Goal: Task Accomplishment & Management: Manage account settings

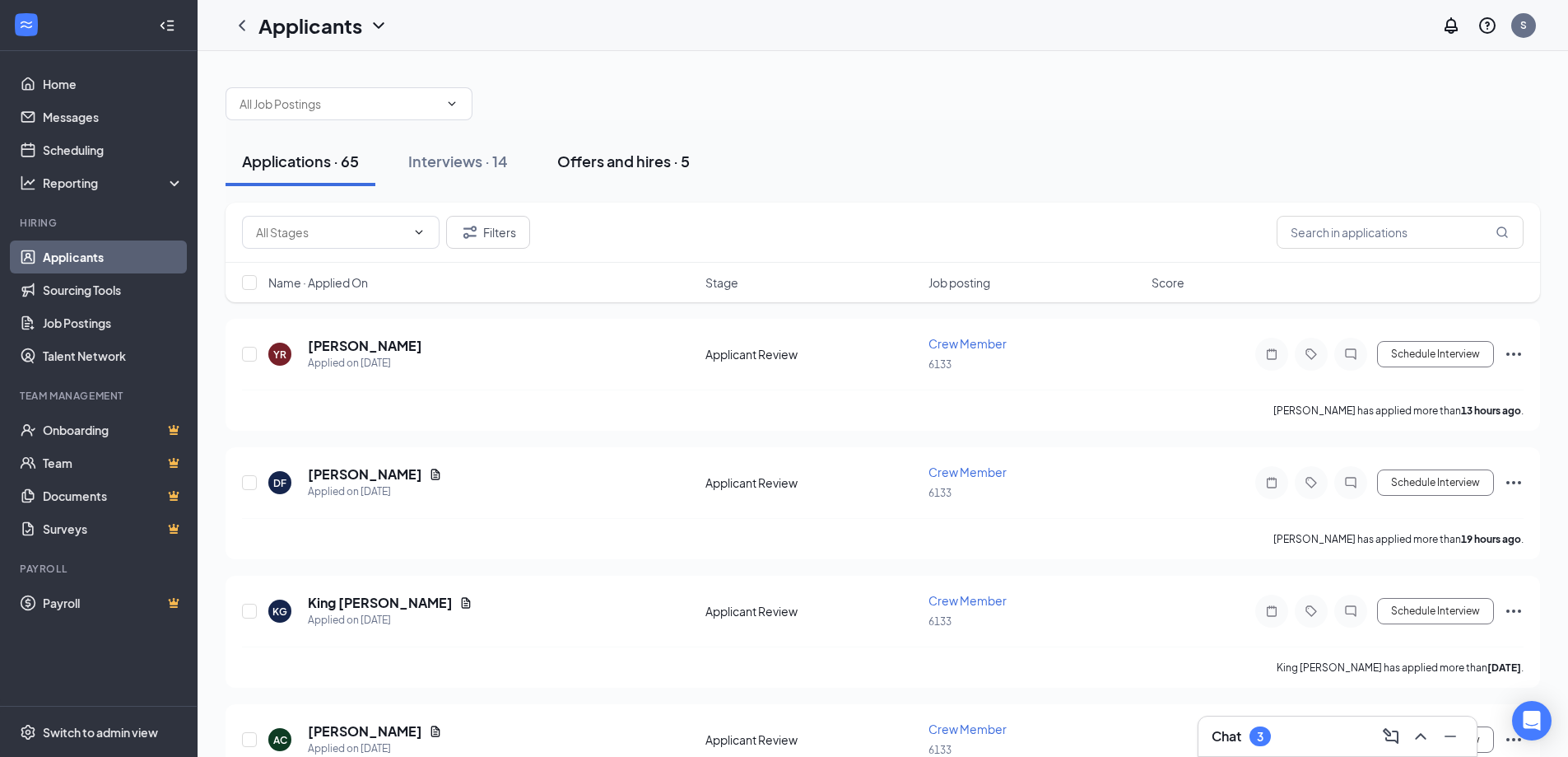
click at [625, 160] on div "Offers and hires · 5" at bounding box center [623, 160] width 132 height 21
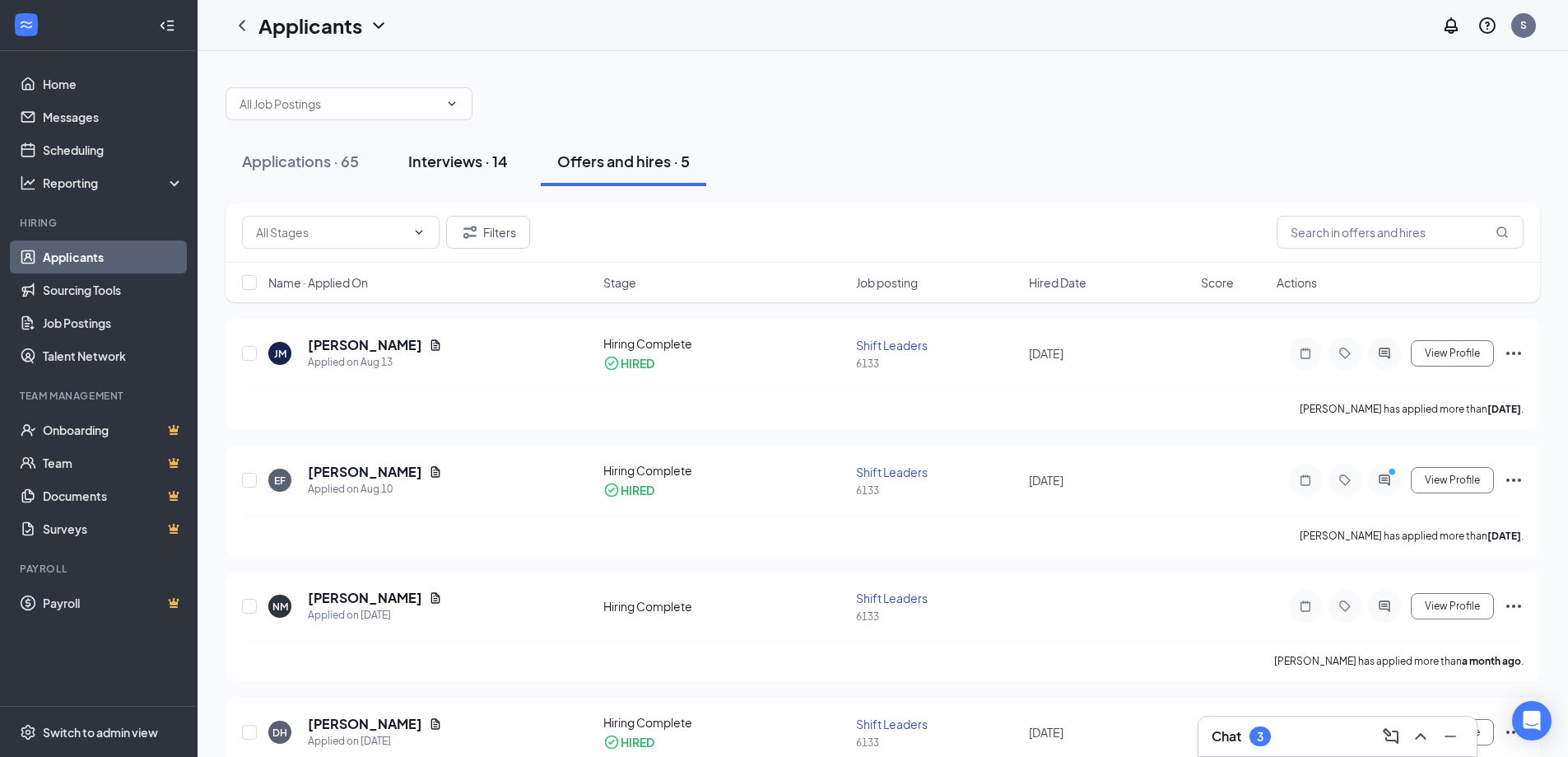
click at [436, 166] on div "Interviews · 14" at bounding box center [457, 160] width 99 height 21
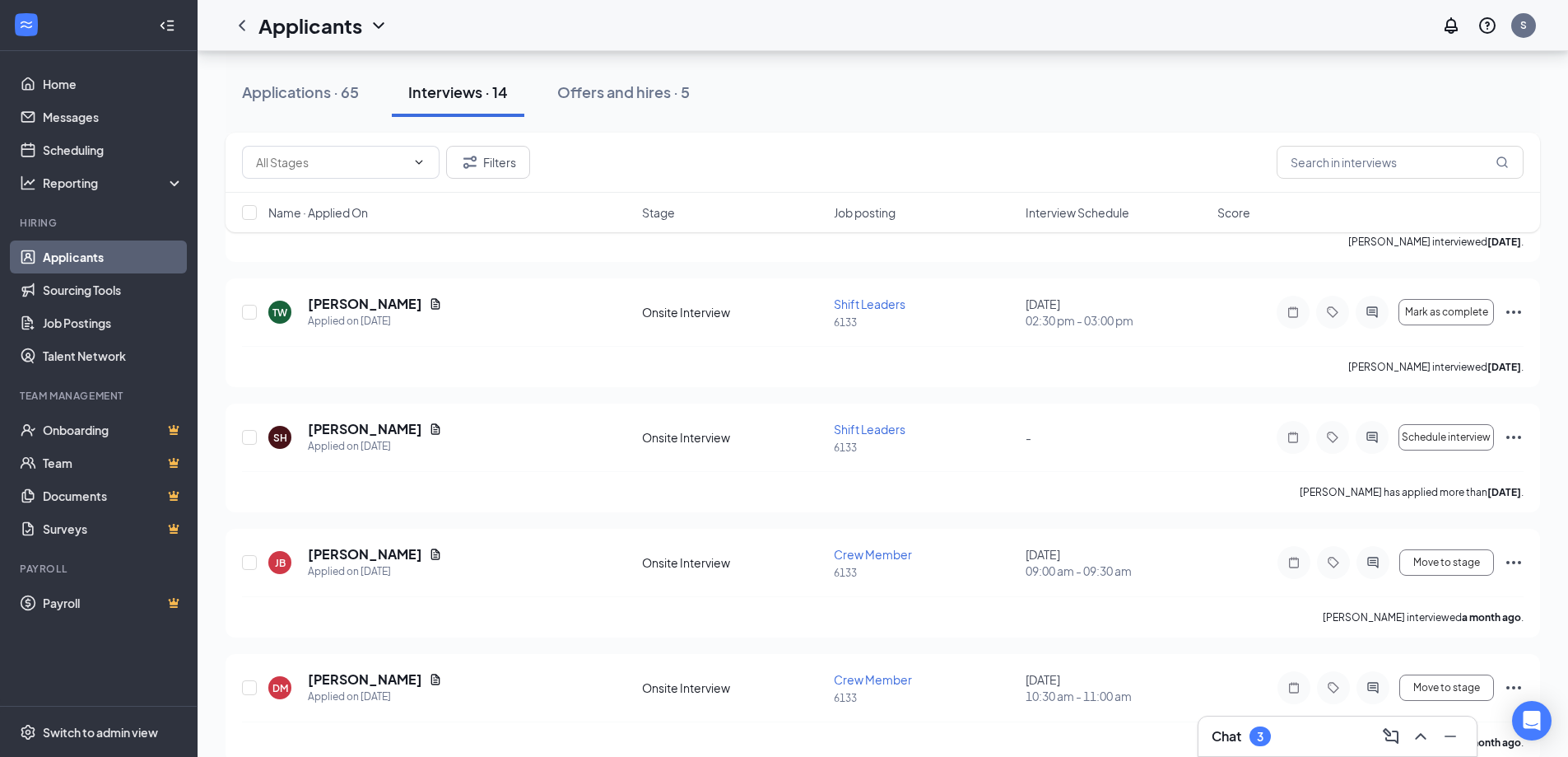
scroll to position [823, 0]
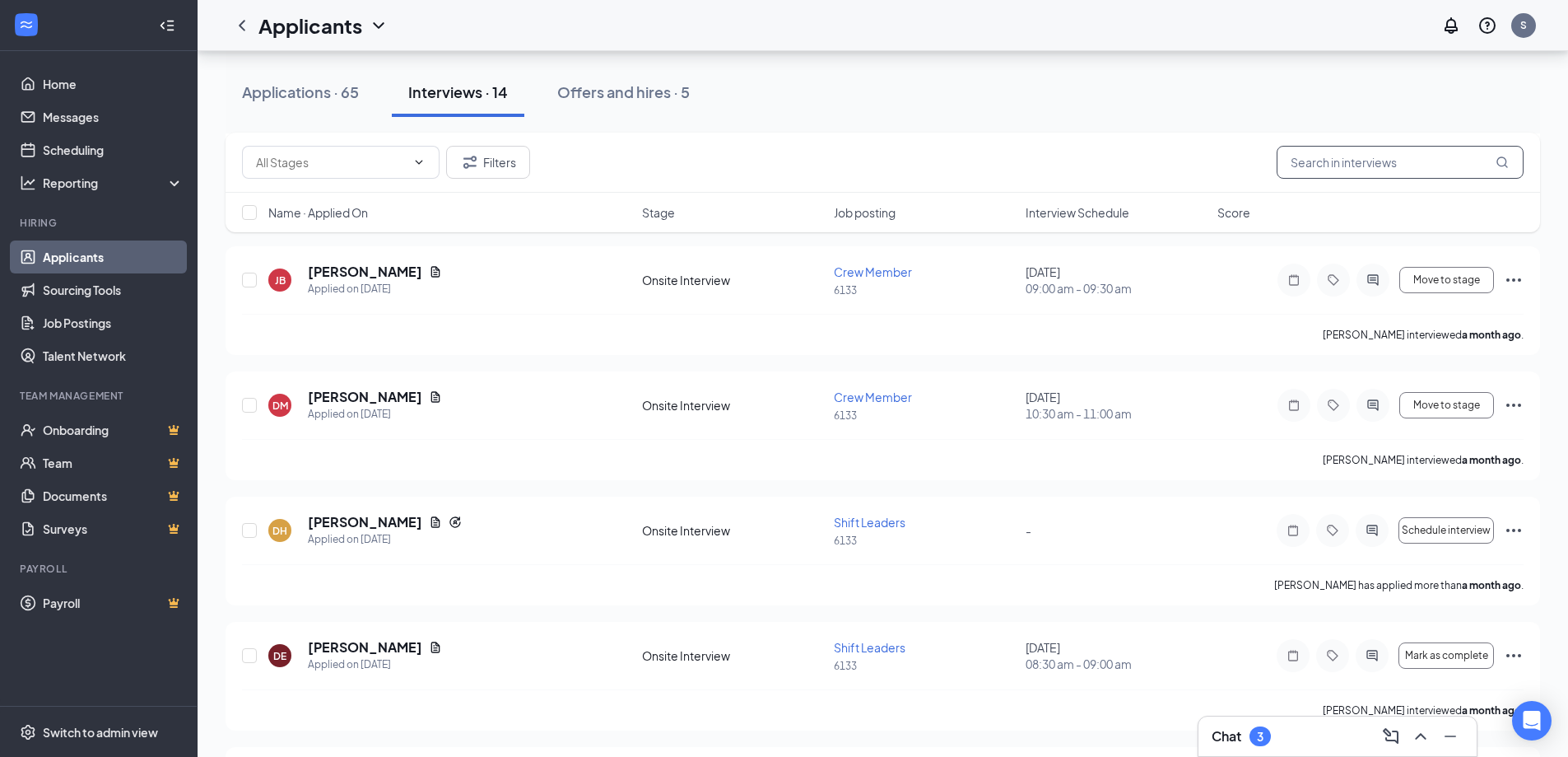
click at [1375, 157] on input "text" at bounding box center [1400, 162] width 247 height 33
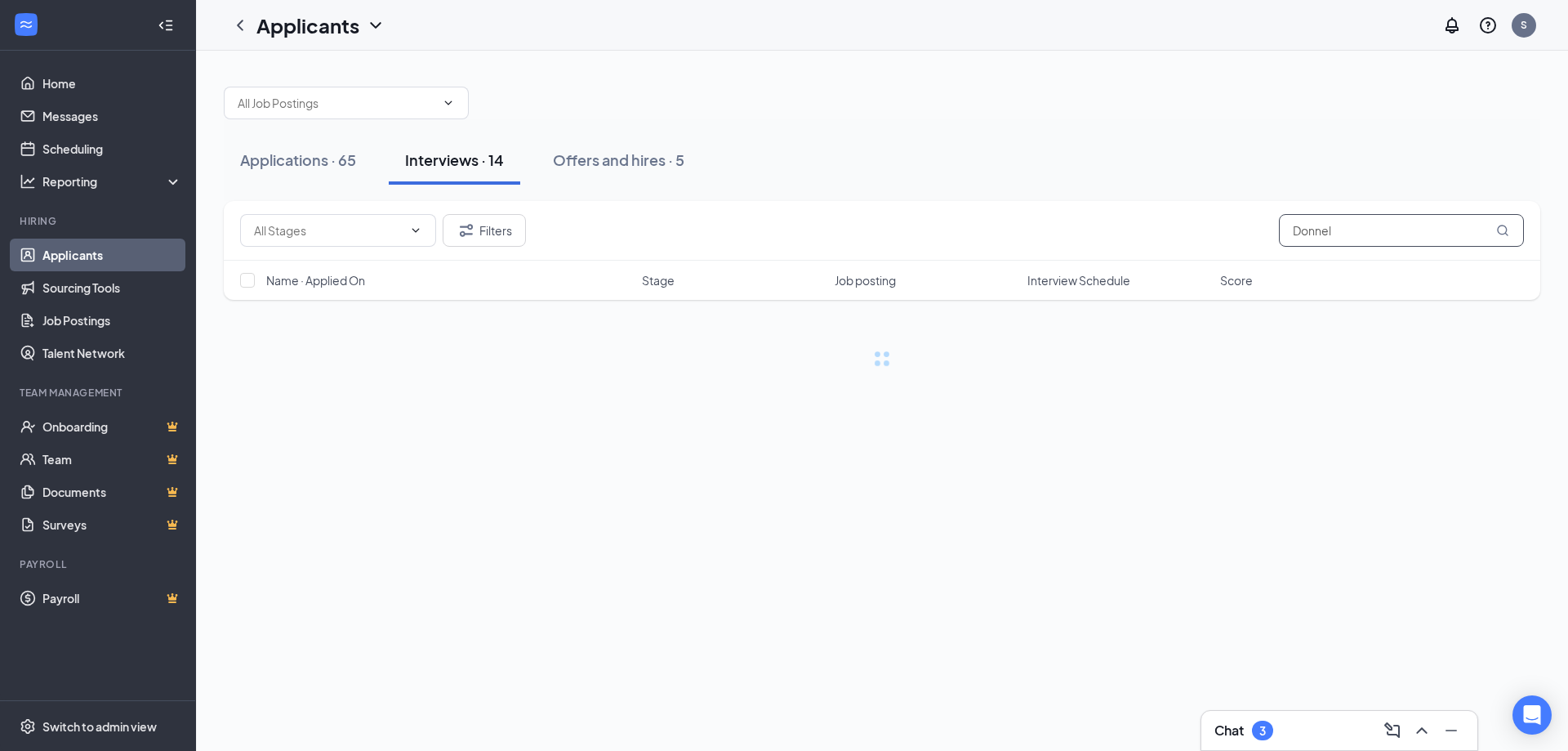
type input "Donnel"
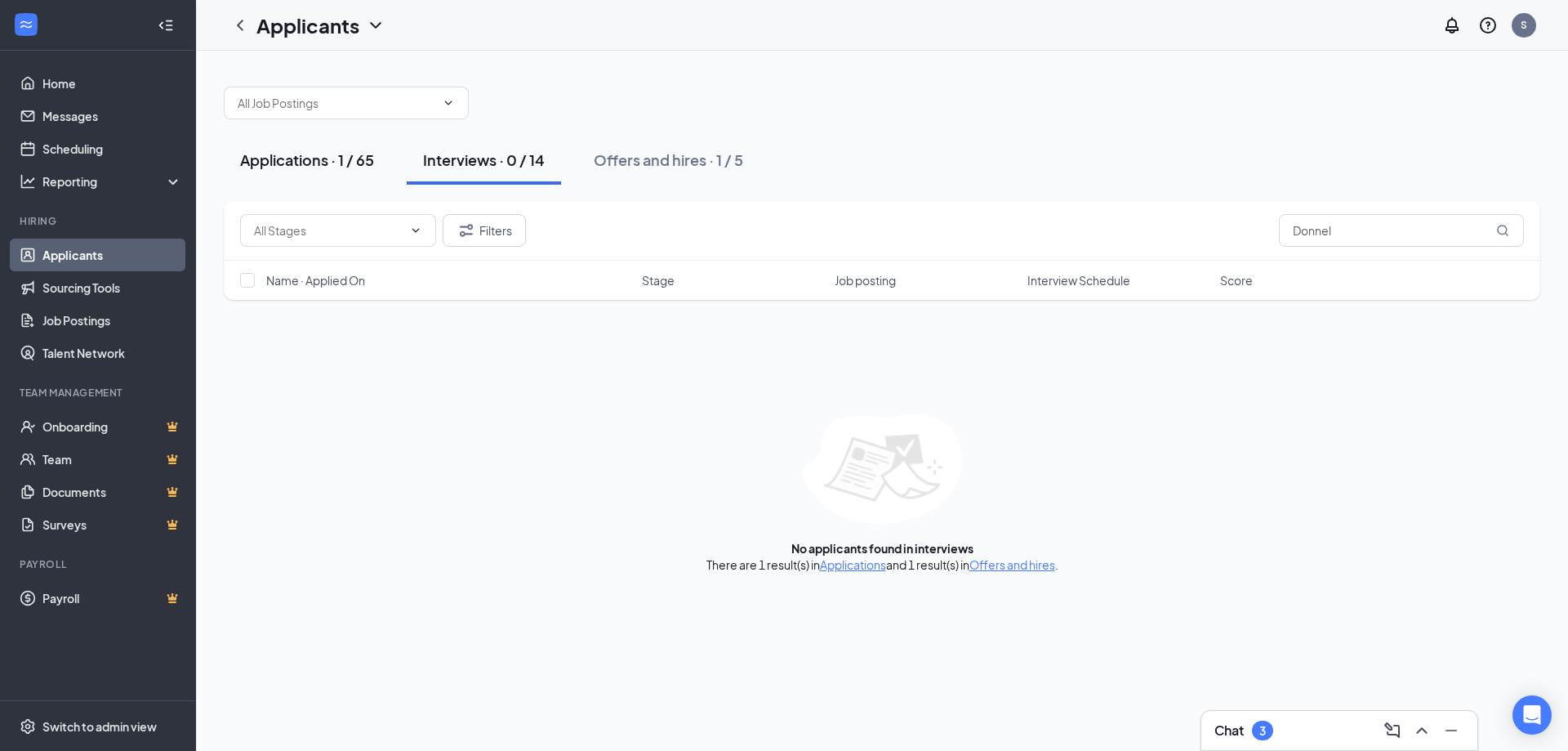
click at [265, 155] on div "Applications · 1 / 65" at bounding box center [307, 159] width 134 height 20
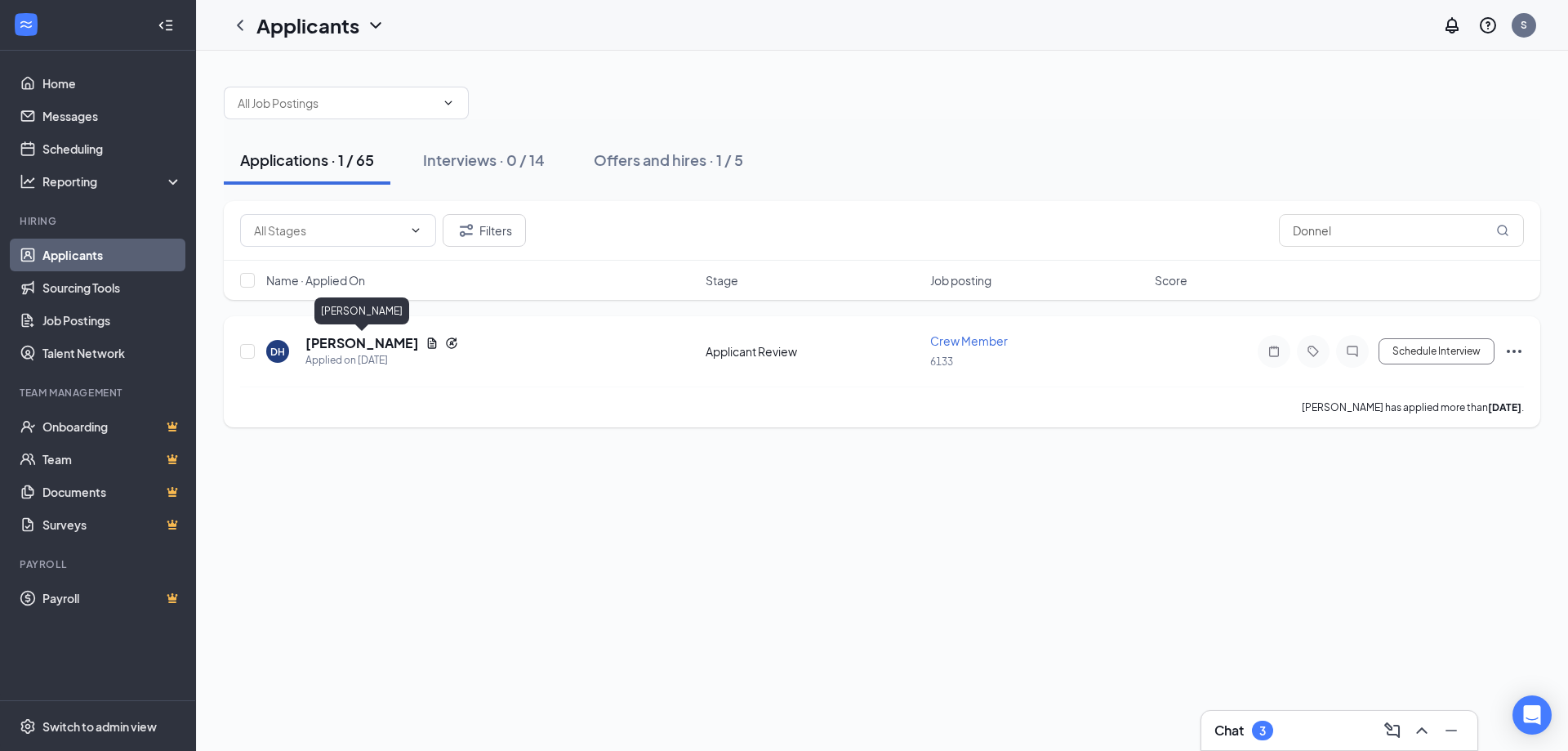
click at [386, 347] on h5 "[PERSON_NAME]" at bounding box center [362, 343] width 114 height 18
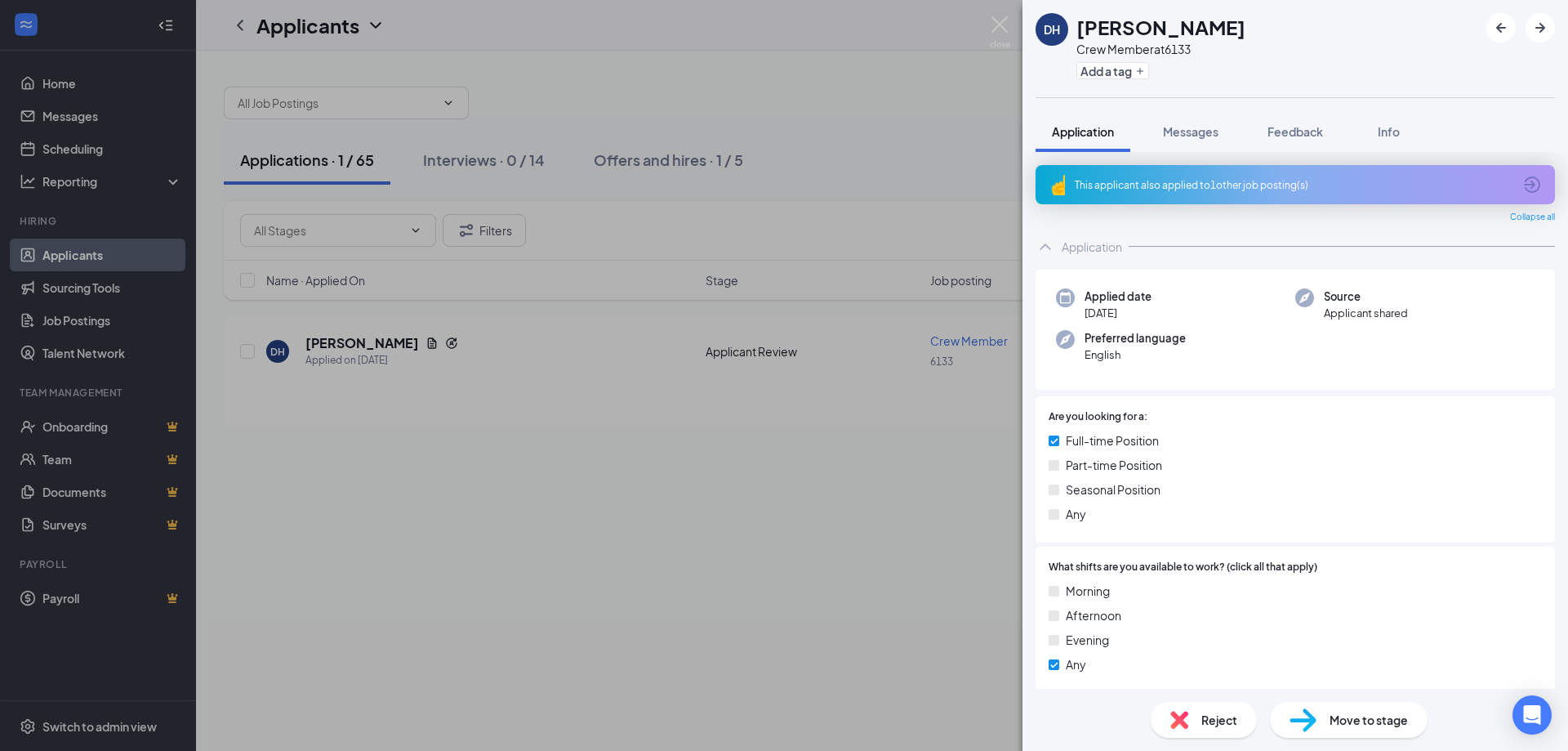
drag, startPoint x: 616, startPoint y: 496, endPoint x: 910, endPoint y: 438, distance: 299.7
click at [620, 496] on div "DH [PERSON_NAME] Crew Member at 6133 Add a tag Application Messages Feedback In…" at bounding box center [784, 376] width 1568 height 751
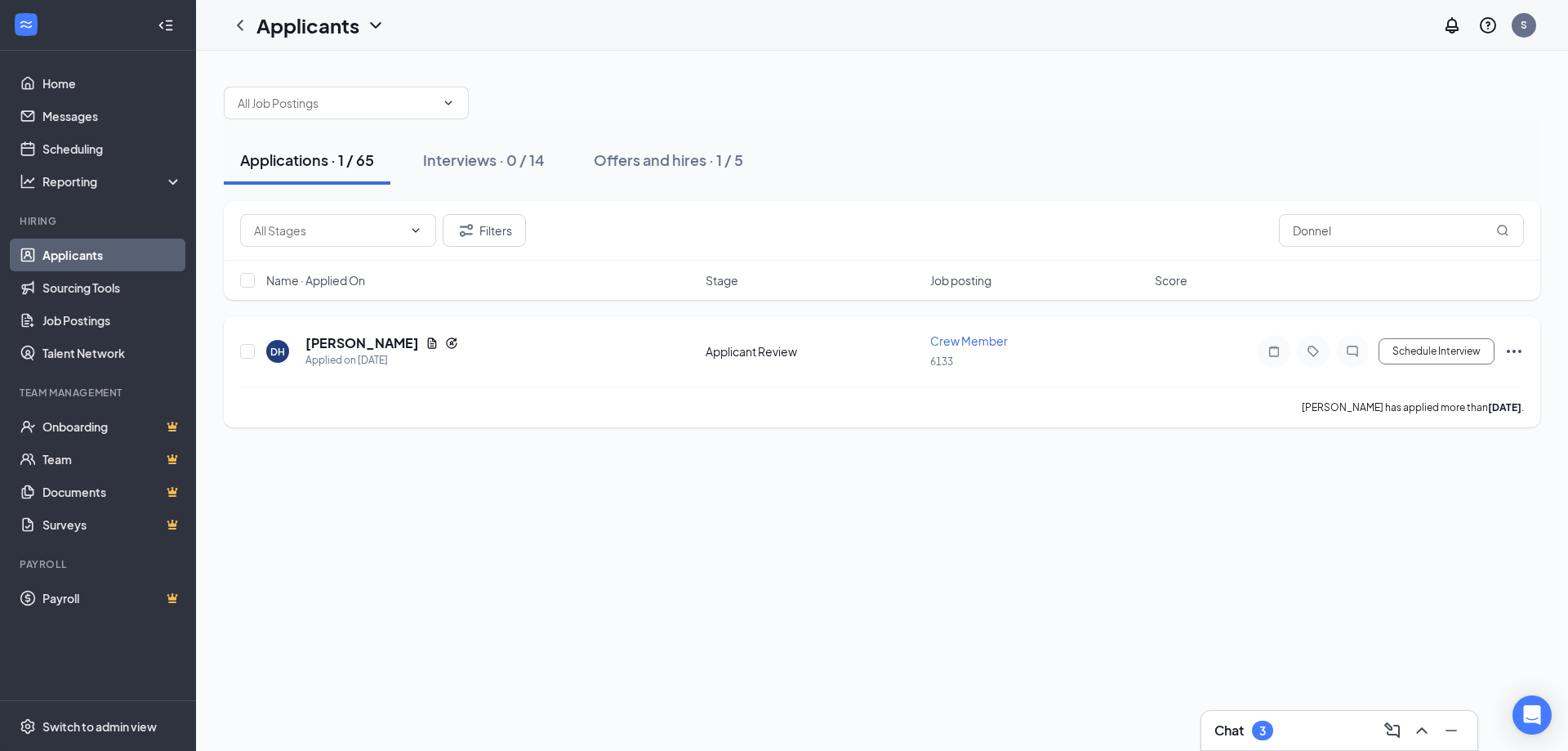
click at [1522, 353] on icon "Ellipses" at bounding box center [1514, 352] width 20 height 20
click at [1416, 380] on p "[PERSON_NAME] as hired" at bounding box center [1440, 385] width 140 height 16
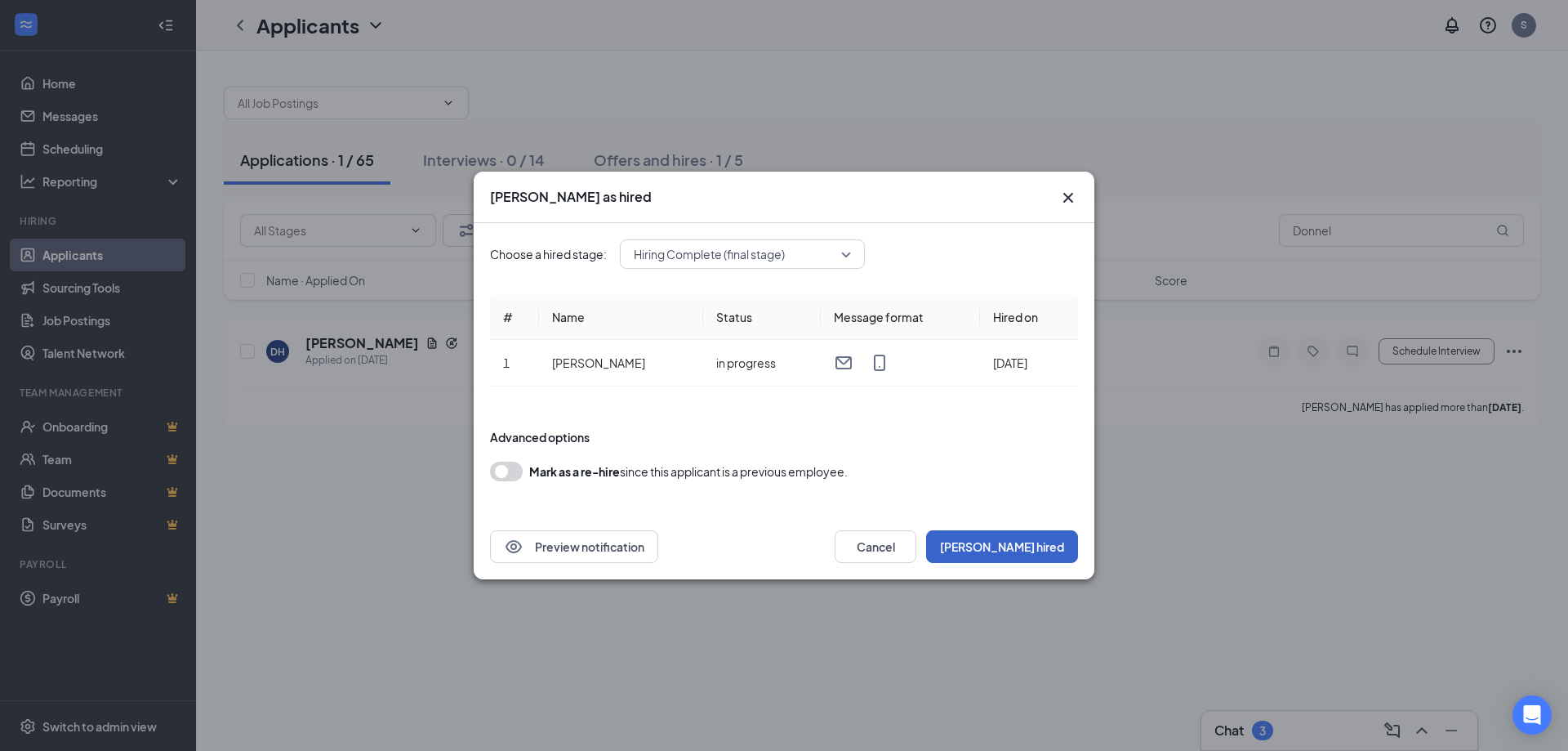
click at [1060, 548] on button "[PERSON_NAME] hired" at bounding box center [1001, 546] width 152 height 33
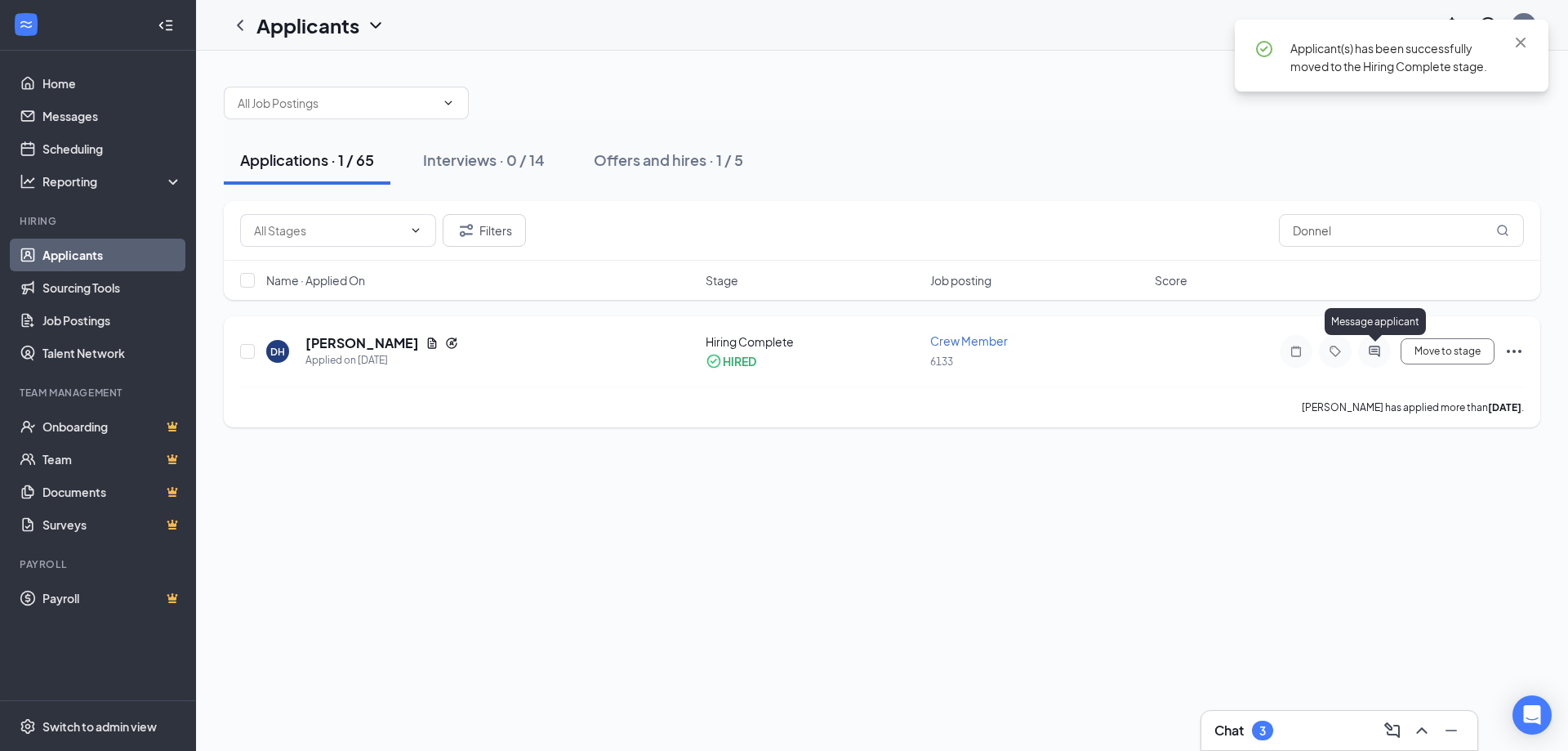
click at [1376, 355] on icon "ActiveChat" at bounding box center [1374, 351] width 20 height 13
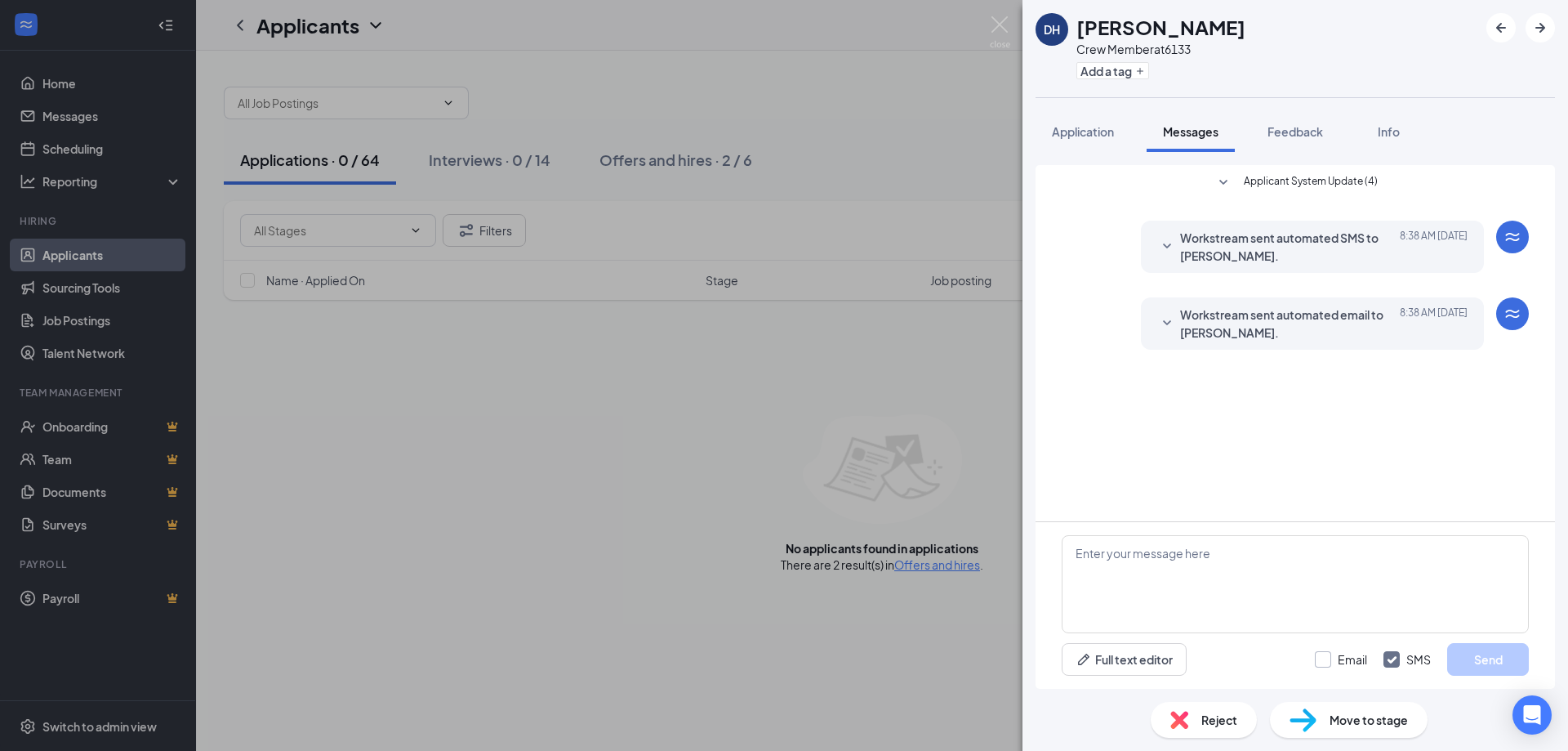
drag, startPoint x: 1318, startPoint y: 662, endPoint x: 1301, endPoint y: 649, distance: 21.4
click at [1318, 661] on input "Email" at bounding box center [1340, 659] width 52 height 16
checkbox input "true"
click at [1197, 593] on textarea at bounding box center [1295, 584] width 467 height 98
drag, startPoint x: 1161, startPoint y: 554, endPoint x: 1206, endPoint y: 557, distance: 45.1
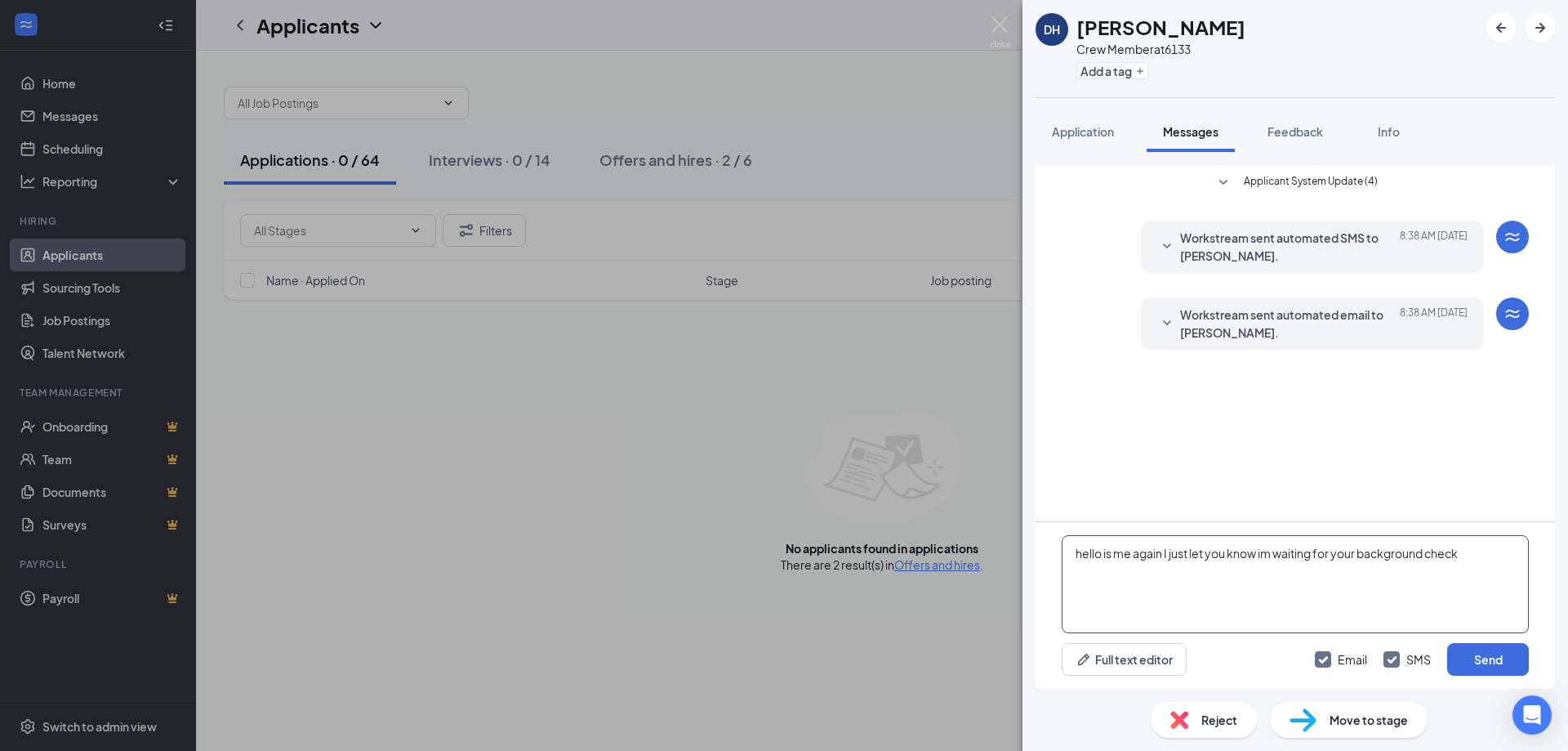
click at [1166, 554] on textarea "hello is me again I just let you know im waiting for your background check" at bounding box center [1295, 584] width 467 height 98
type textarea "hello is me againjohanna from BK I just let you know im waiting for your backgr…"
click at [1469, 665] on button "Send" at bounding box center [1487, 659] width 82 height 33
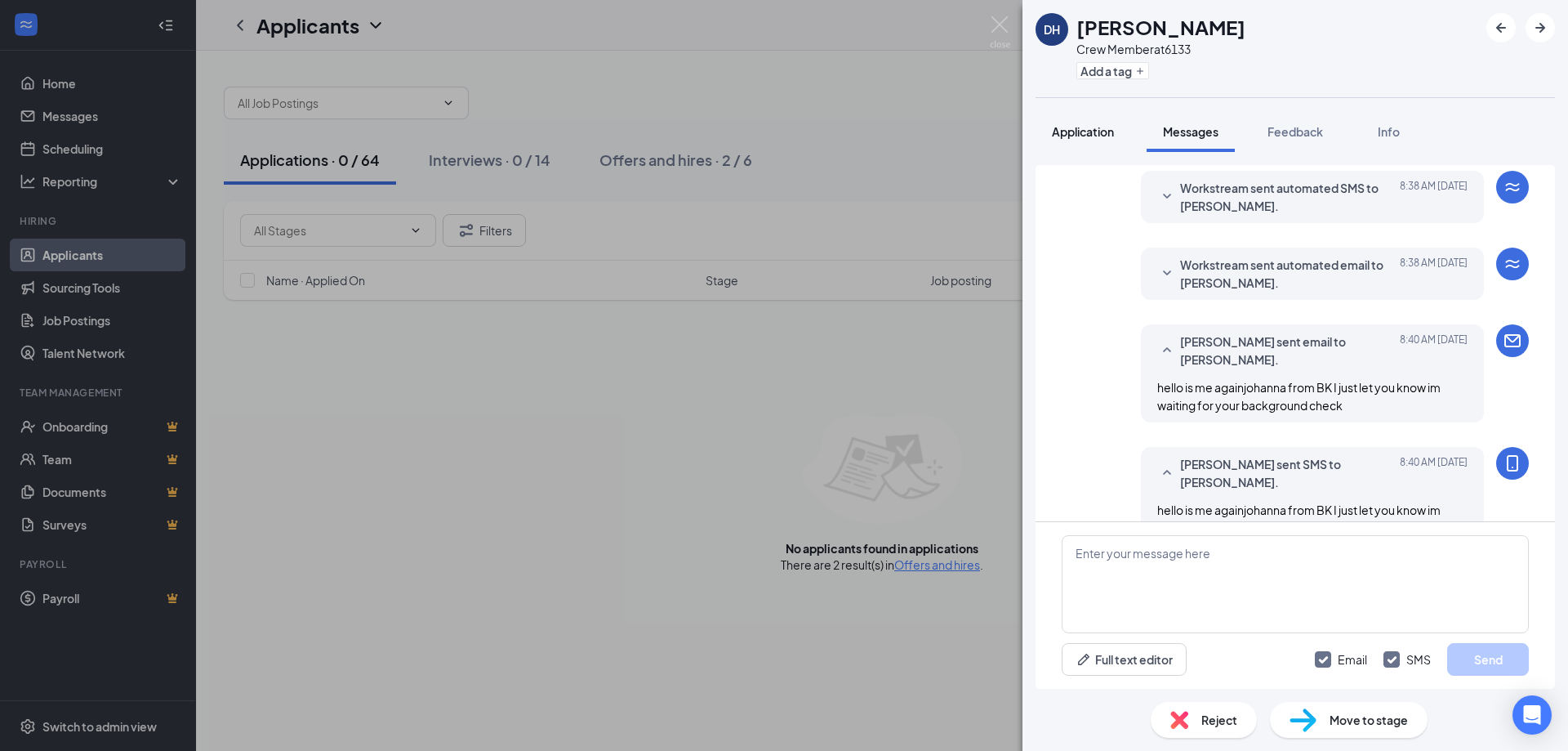
scroll to position [90, 0]
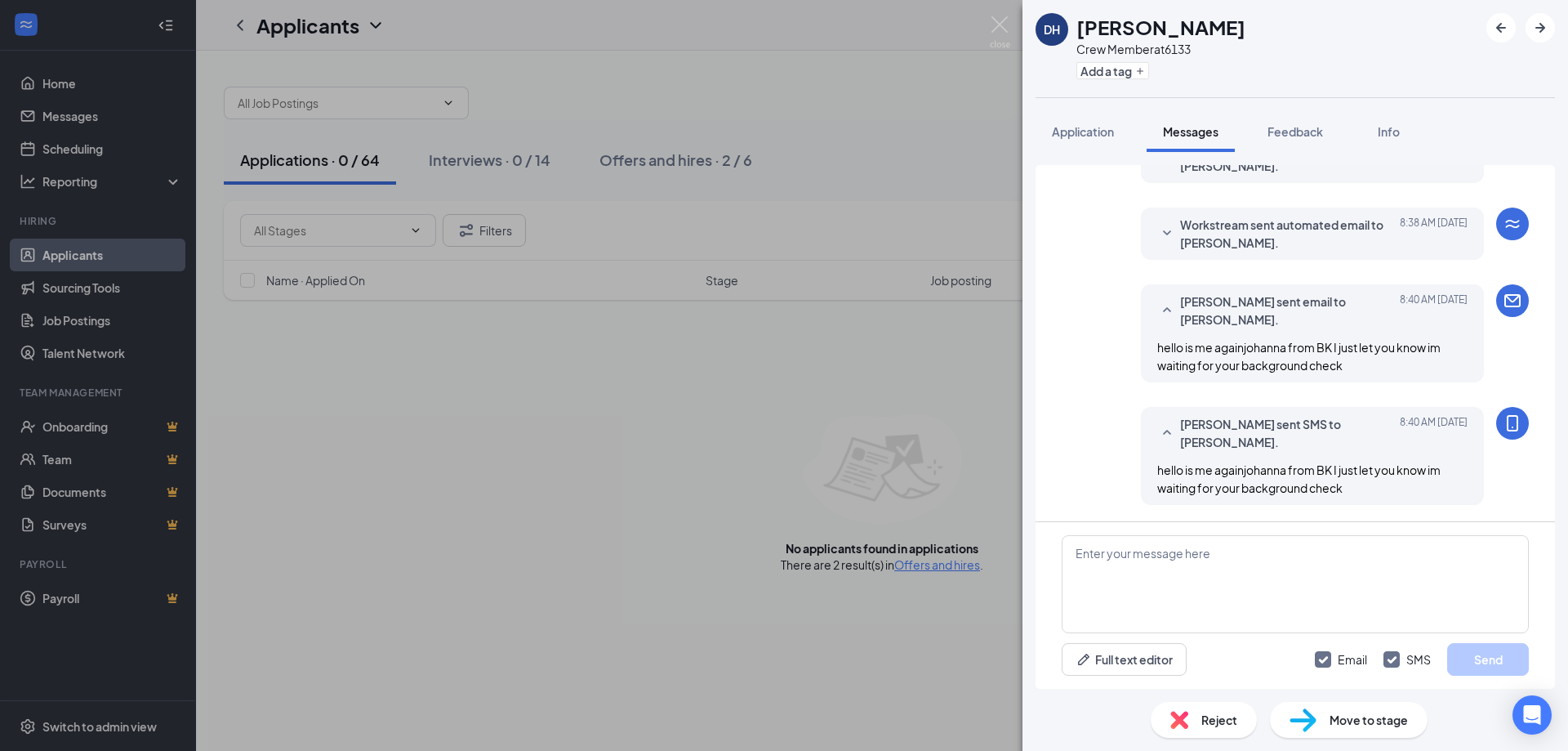
click at [541, 356] on div "[PERSON_NAME] [PERSON_NAME] Crew Member at 6133 Add a tag Application Messages …" at bounding box center [784, 376] width 1568 height 751
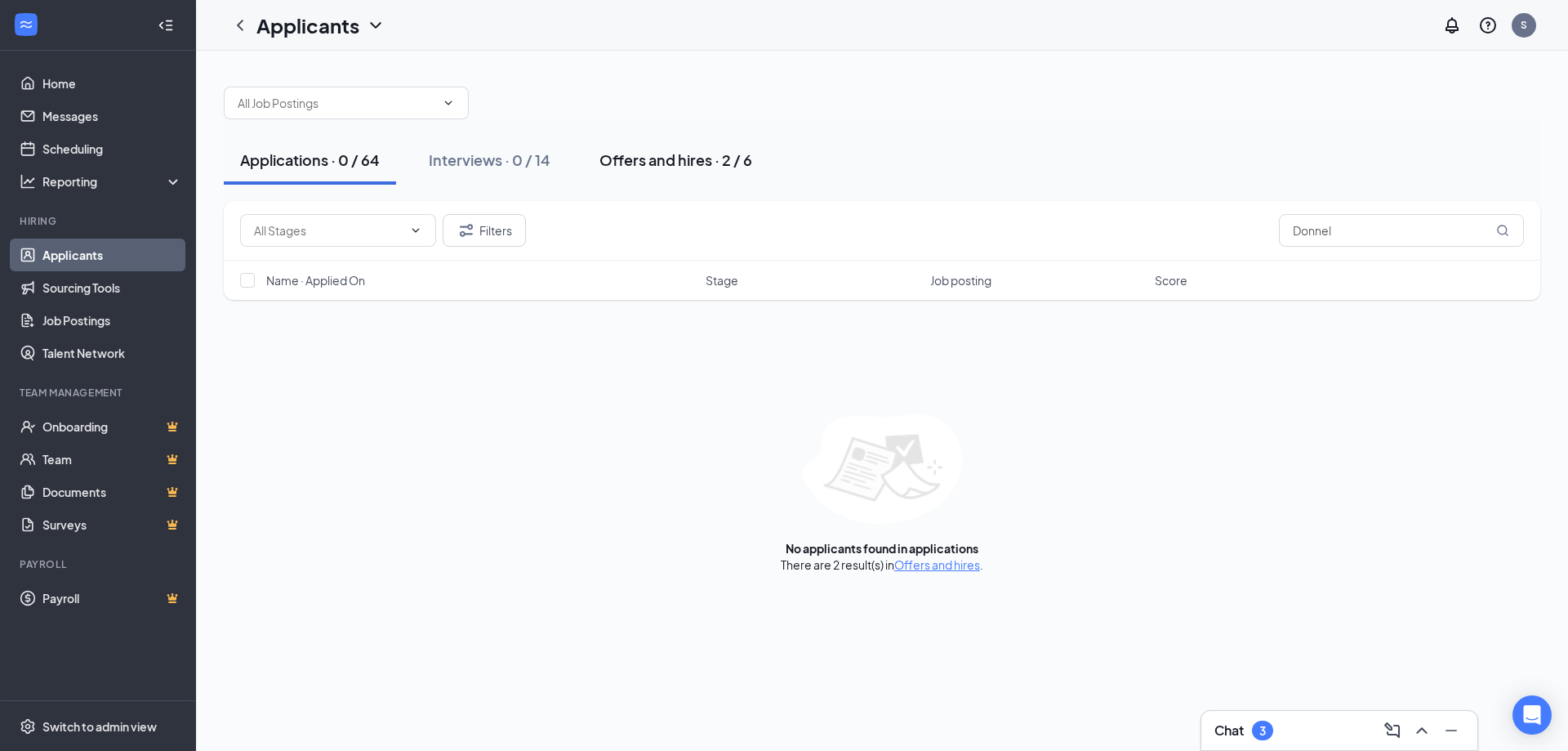
click at [677, 153] on div "Offers and hires · 2 / 6" at bounding box center [675, 159] width 153 height 20
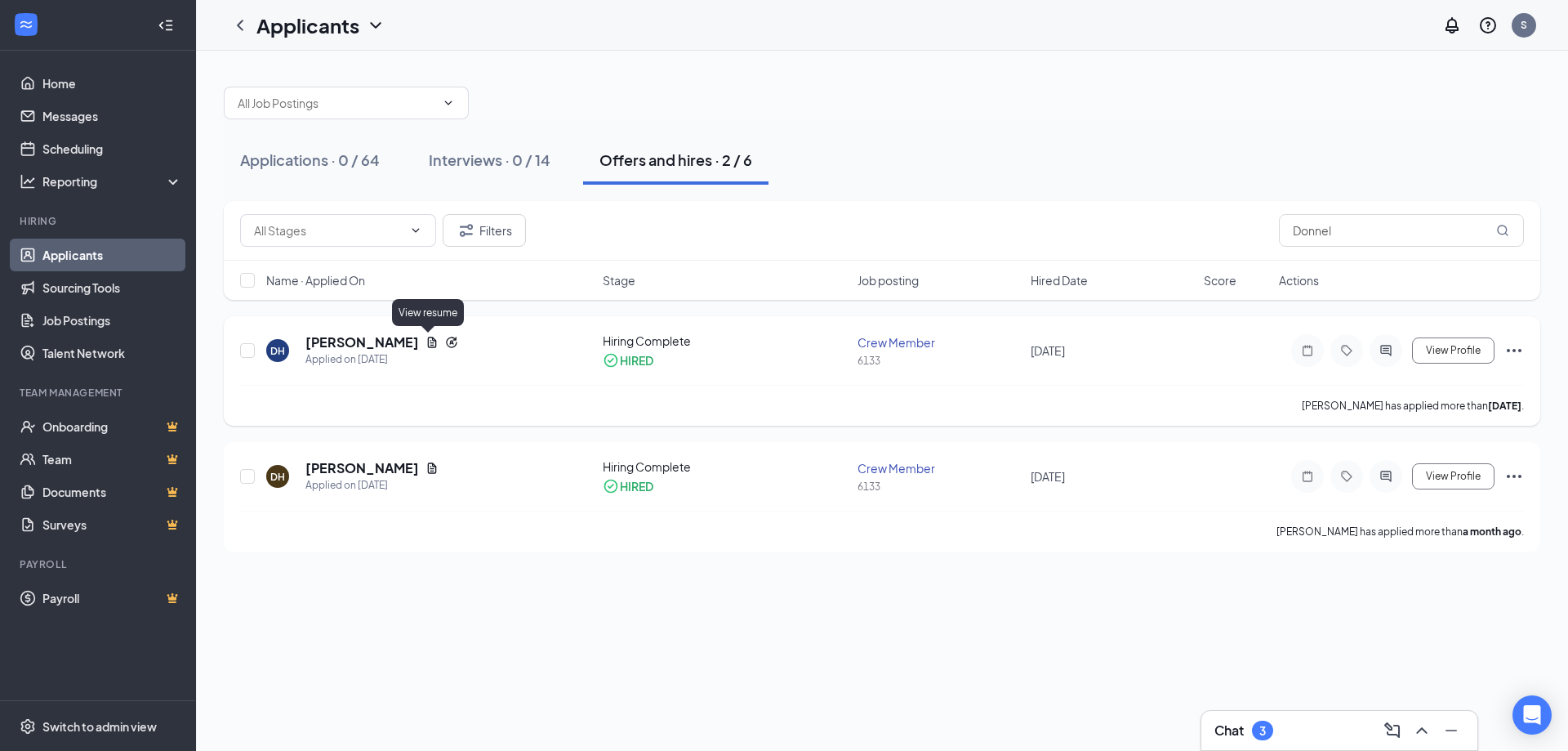
click at [428, 344] on icon "Document" at bounding box center [432, 342] width 9 height 11
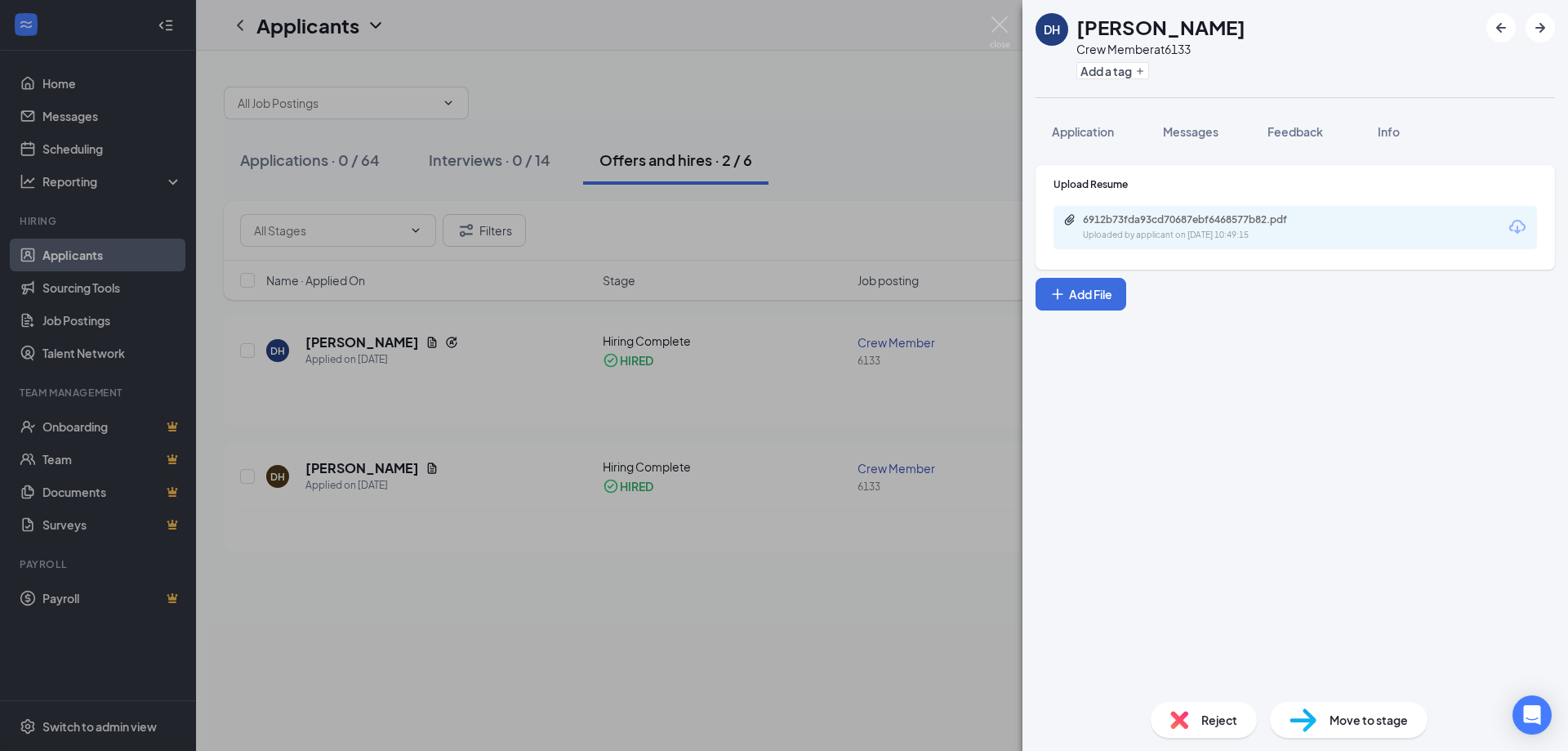
click at [1516, 227] on icon "Download" at bounding box center [1517, 227] width 20 height 20
click at [540, 72] on div "DH [PERSON_NAME] Crew Member at 6133 Add a tag Application Messages Feedback In…" at bounding box center [784, 376] width 1568 height 751
